Goal: Check status: Check status

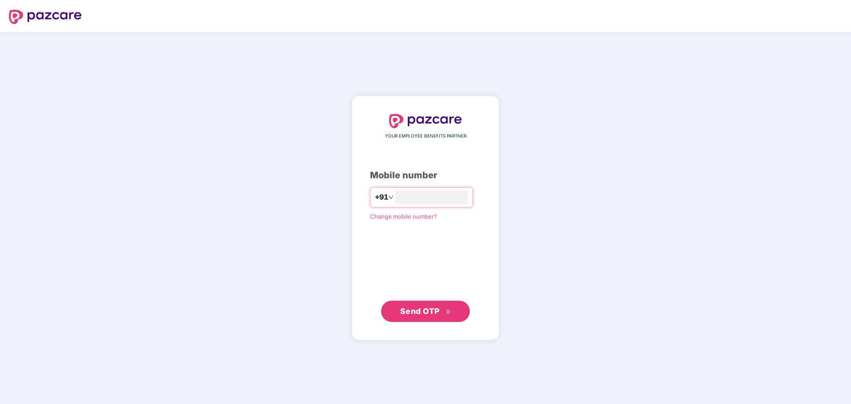
type input "**********"
click at [428, 308] on span "Send OTP" at bounding box center [419, 310] width 39 height 9
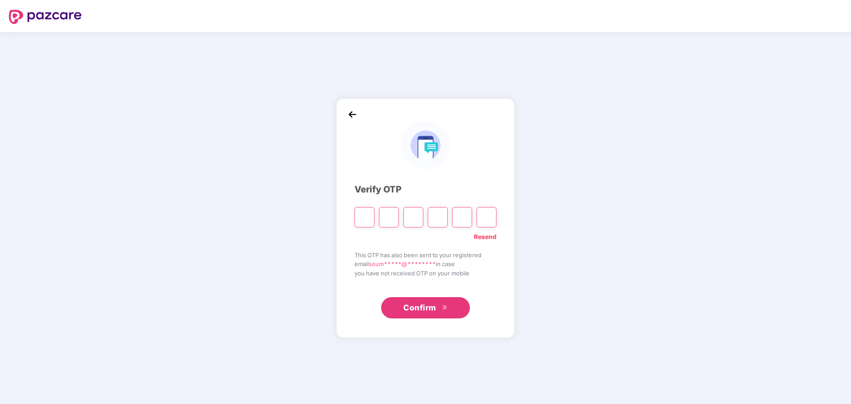
click at [363, 214] on input "Please enter verification code. Digit 1" at bounding box center [364, 217] width 20 height 20
type input "*"
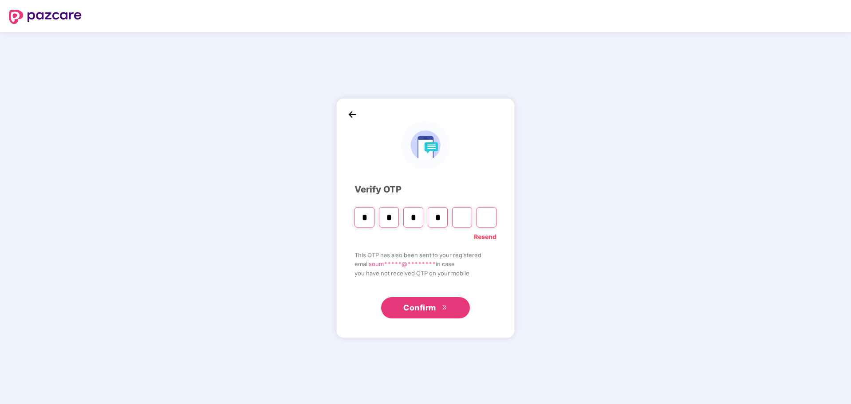
type input "*"
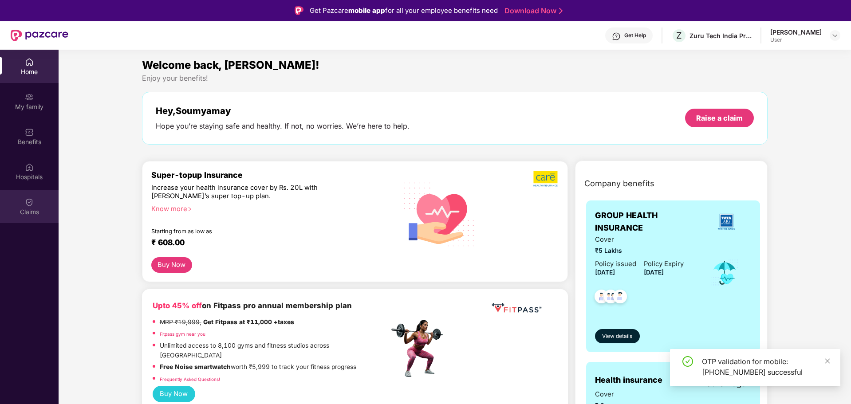
click at [30, 200] on img at bounding box center [29, 202] width 9 height 9
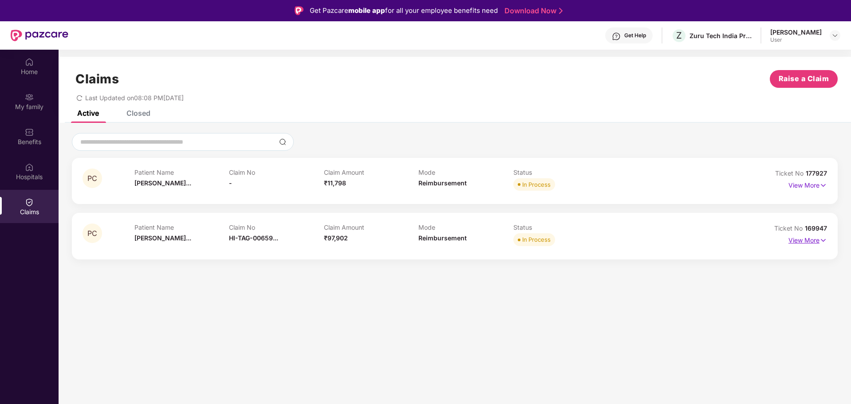
click at [805, 239] on p "View More" at bounding box center [807, 239] width 39 height 12
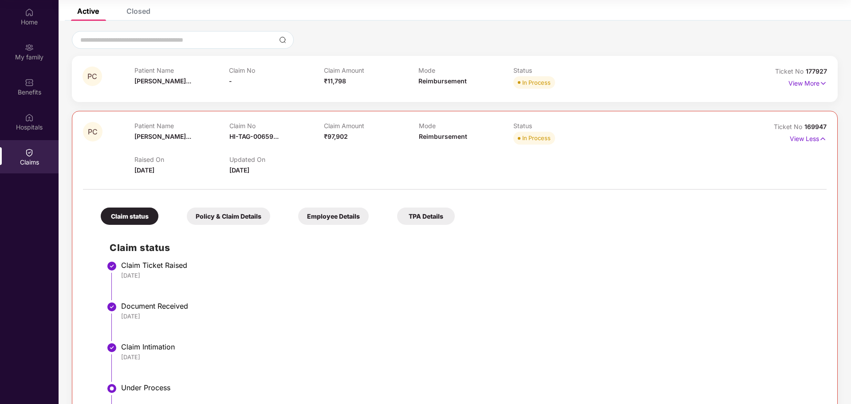
scroll to position [2, 0]
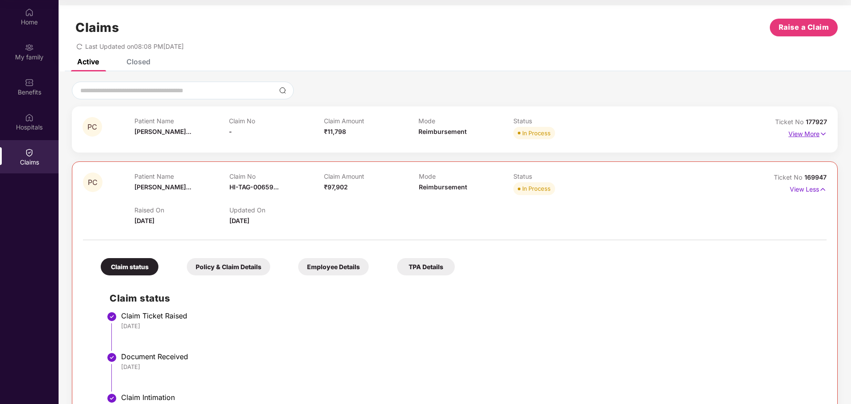
click at [811, 135] on p "View More" at bounding box center [807, 133] width 39 height 12
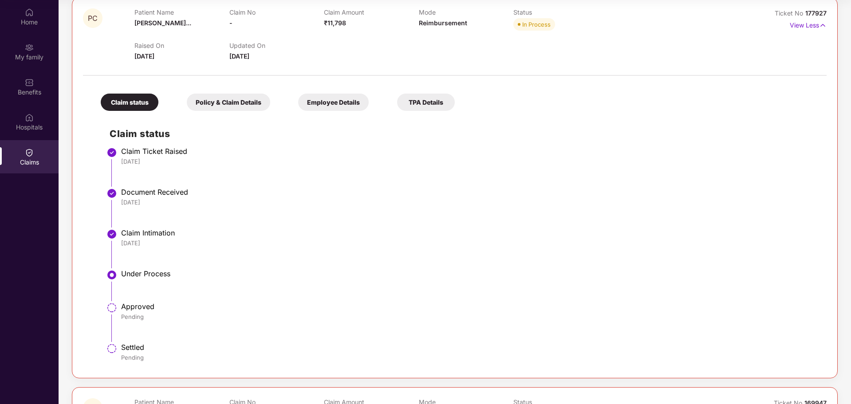
scroll to position [4, 0]
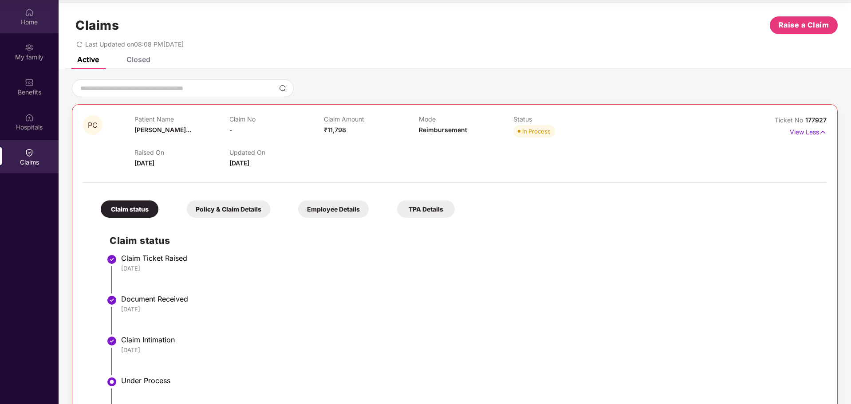
click at [19, 20] on div "Home" at bounding box center [29, 22] width 59 height 9
